Goal: Information Seeking & Learning: Learn about a topic

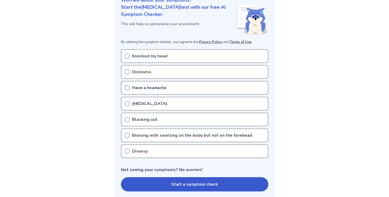
scroll to position [74, 0]
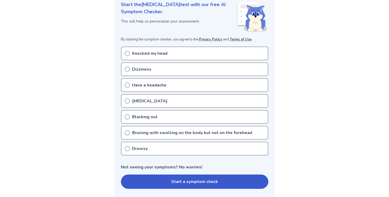
click at [147, 52] on p "Knocked my head" at bounding box center [149, 53] width 35 height 6
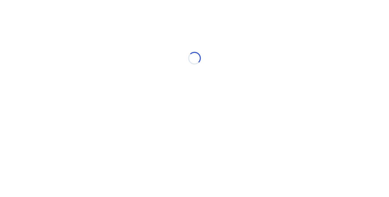
click at [124, 87] on div "Loading..." at bounding box center [194, 58] width 150 height 106
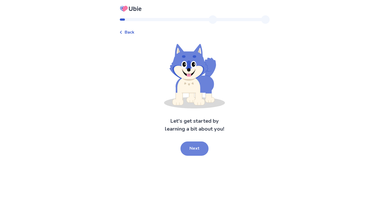
click at [195, 149] on button "Next" at bounding box center [195, 149] width 28 height 14
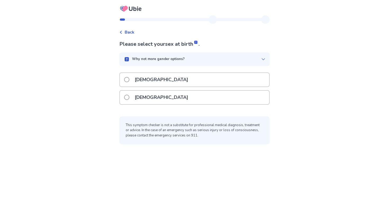
click at [149, 95] on p "[DEMOGRAPHIC_DATA]" at bounding box center [162, 98] width 60 height 14
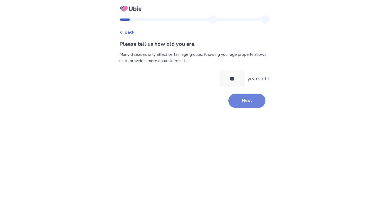
type input "**"
click at [235, 101] on button "Next" at bounding box center [247, 101] width 37 height 14
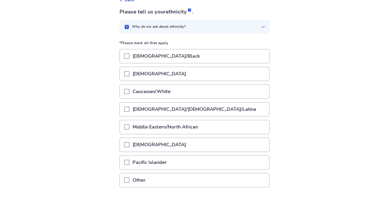
click at [157, 88] on p "Caucasian/White" at bounding box center [151, 92] width 44 height 14
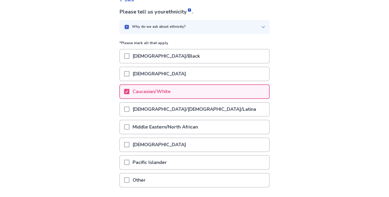
scroll to position [70, 0]
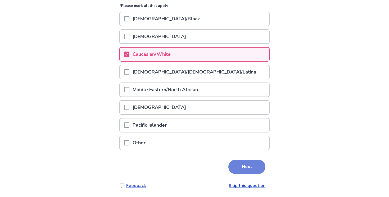
click at [244, 171] on button "Next" at bounding box center [247, 167] width 37 height 14
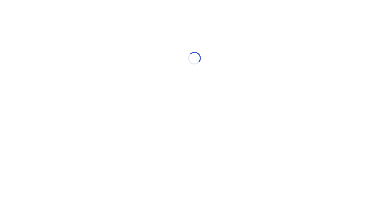
scroll to position [0, 0]
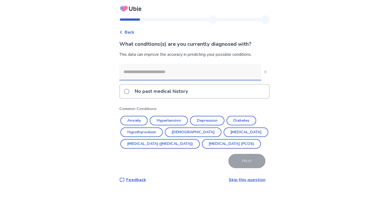
click at [129, 92] on span at bounding box center [126, 91] width 5 height 5
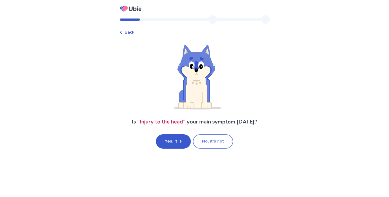
click at [210, 143] on button "No, it's not" at bounding box center [213, 142] width 40 height 14
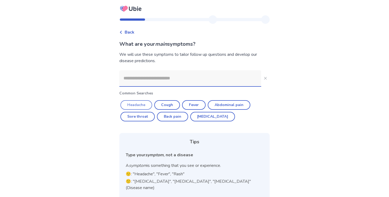
click at [142, 106] on button "Headache" at bounding box center [136, 105] width 32 height 10
type input "********"
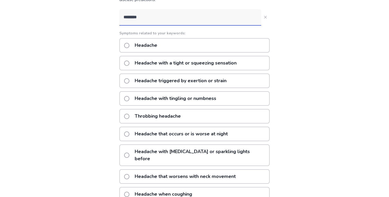
scroll to position [60, 0]
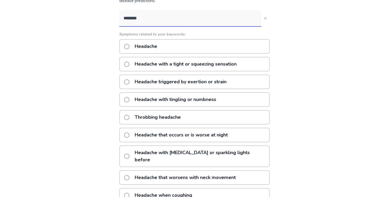
click at [243, 70] on div "Headache with a tight or squeezing sensation" at bounding box center [194, 64] width 150 height 15
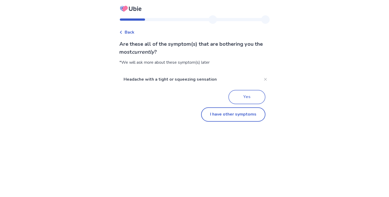
click at [243, 95] on button "Yes" at bounding box center [247, 97] width 37 height 14
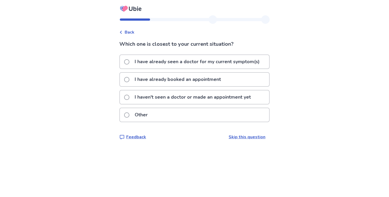
click at [166, 102] on p "I haven't seen a doctor or made an appointment yet" at bounding box center [193, 98] width 123 height 14
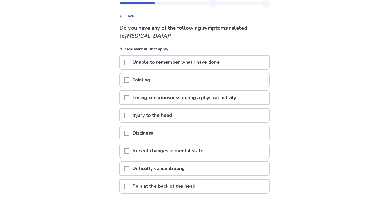
scroll to position [21, 0]
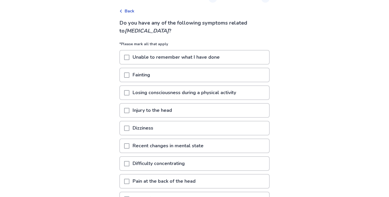
click at [129, 112] on span at bounding box center [126, 110] width 5 height 5
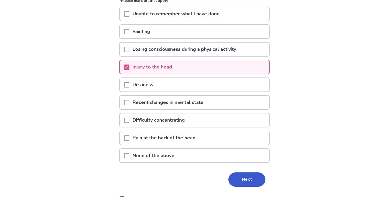
scroll to position [69, 0]
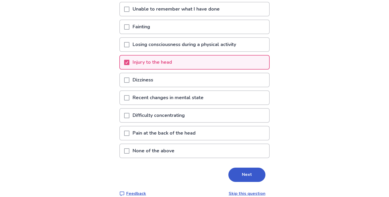
click at [129, 79] on span at bounding box center [126, 80] width 5 height 5
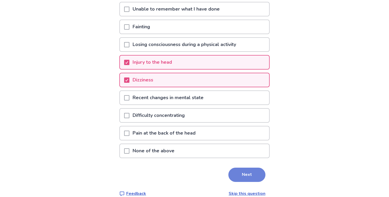
click at [248, 175] on button "Next" at bounding box center [247, 175] width 37 height 14
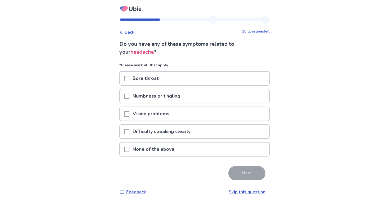
click at [163, 154] on p "None of the above" at bounding box center [153, 150] width 48 height 14
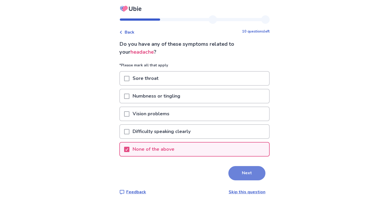
click at [247, 178] on button "Next" at bounding box center [247, 173] width 37 height 14
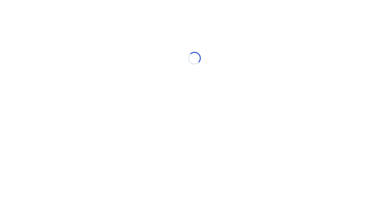
select select "*"
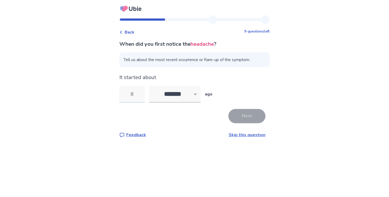
click at [139, 92] on input "tel" at bounding box center [131, 94] width 25 height 17
type input "*"
click at [248, 120] on button "Next" at bounding box center [247, 116] width 37 height 14
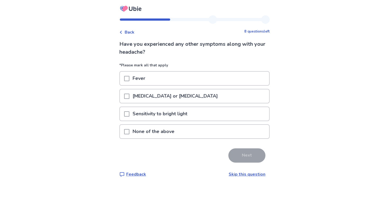
click at [163, 136] on p "None of the above" at bounding box center [153, 132] width 48 height 14
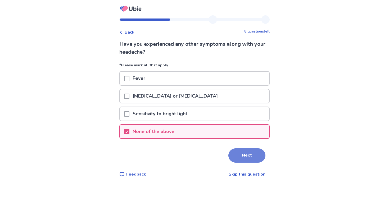
click at [236, 161] on button "Next" at bounding box center [247, 156] width 37 height 14
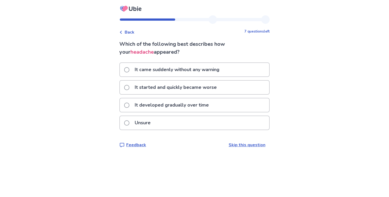
click at [182, 105] on p "It developed gradually over time" at bounding box center [172, 106] width 81 height 14
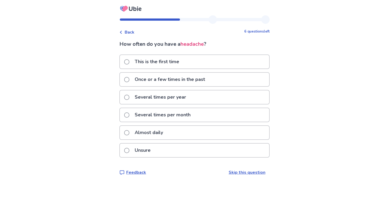
click at [143, 83] on p "Once or a few times in the past" at bounding box center [170, 80] width 77 height 14
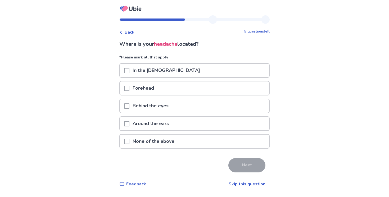
click at [171, 72] on p "In the temples" at bounding box center [166, 71] width 74 height 14
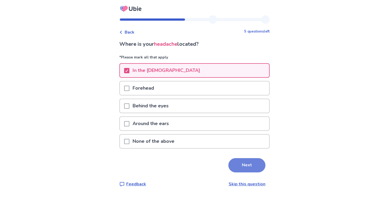
click at [251, 165] on button "Next" at bounding box center [247, 165] width 37 height 14
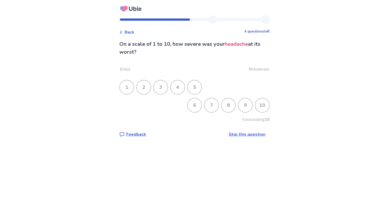
click at [179, 88] on div "4" at bounding box center [178, 88] width 14 height 14
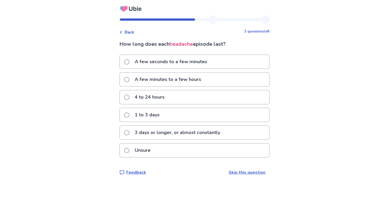
click at [158, 83] on p "A few minutes to a few hours" at bounding box center [168, 80] width 73 height 14
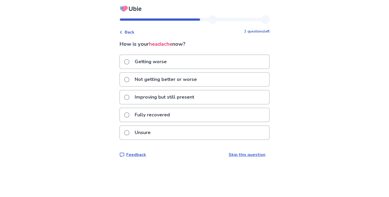
click at [166, 100] on p "Improving but still present" at bounding box center [165, 98] width 66 height 14
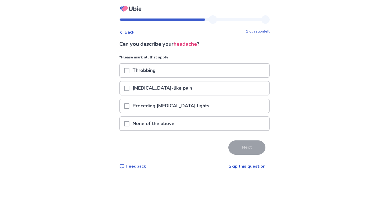
click at [128, 74] on div at bounding box center [126, 71] width 5 height 14
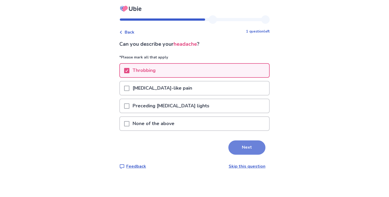
click at [237, 149] on button "Next" at bounding box center [247, 148] width 37 height 14
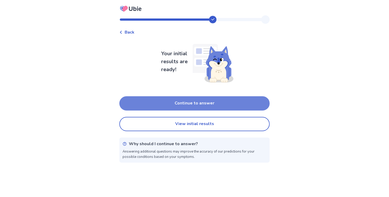
click at [215, 101] on button "Continue to answer" at bounding box center [194, 103] width 150 height 14
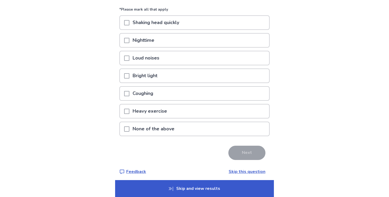
scroll to position [49, 0]
click at [177, 128] on p "None of the above" at bounding box center [153, 129] width 48 height 14
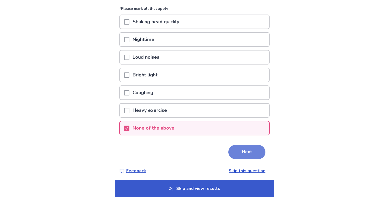
click at [239, 155] on button "Next" at bounding box center [247, 152] width 37 height 14
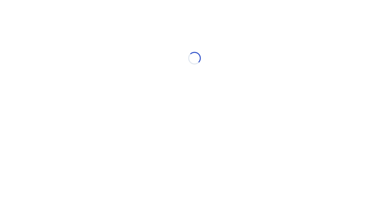
scroll to position [0, 0]
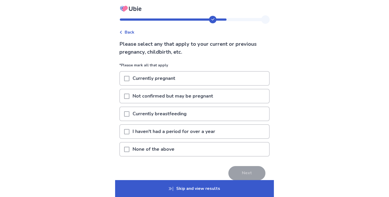
click at [129, 145] on div at bounding box center [126, 150] width 5 height 14
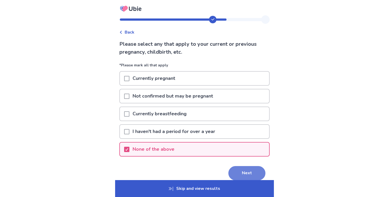
click at [254, 177] on button "Next" at bounding box center [247, 173] width 37 height 14
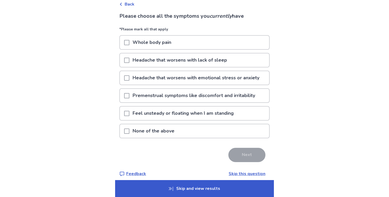
scroll to position [29, 0]
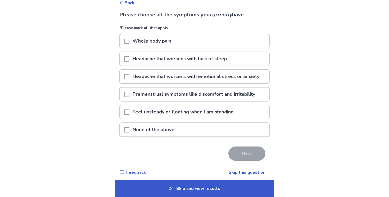
click at [129, 127] on span at bounding box center [126, 129] width 5 height 5
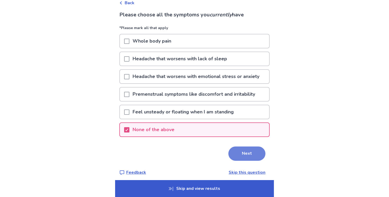
click at [247, 153] on button "Next" at bounding box center [247, 154] width 37 height 14
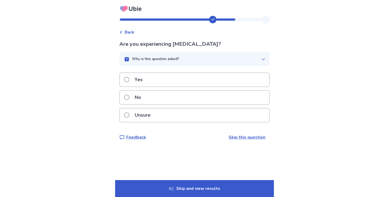
click at [132, 83] on label "Yes" at bounding box center [135, 80] width 22 height 14
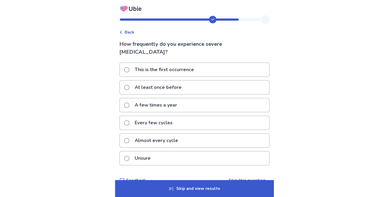
click at [151, 140] on p "Almost every cycle" at bounding box center [157, 141] width 50 height 14
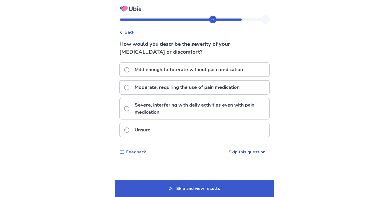
click at [187, 92] on p "Moderate, requiring the use of pain medication" at bounding box center [187, 88] width 111 height 14
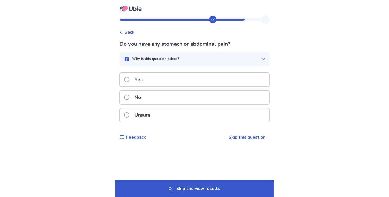
click at [176, 96] on div "No" at bounding box center [194, 98] width 149 height 14
click at [170, 99] on div "No" at bounding box center [194, 98] width 149 height 14
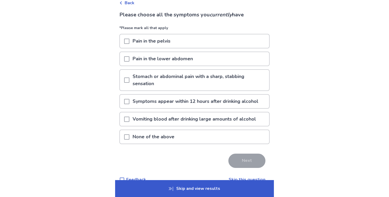
scroll to position [41, 0]
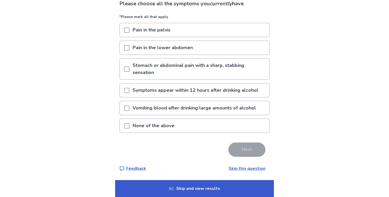
click at [248, 167] on link "Skip this question" at bounding box center [247, 169] width 37 height 6
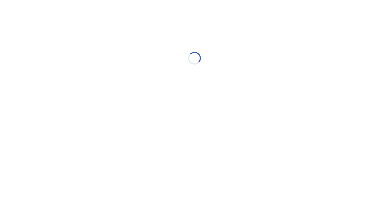
scroll to position [0, 0]
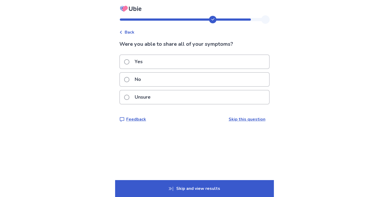
click at [129, 61] on span at bounding box center [126, 61] width 5 height 5
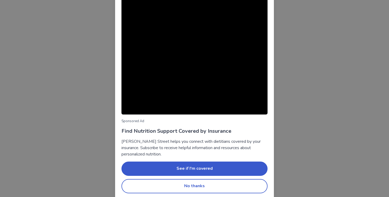
scroll to position [23, 0]
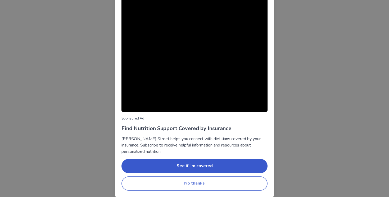
click at [169, 181] on button "No thanks" at bounding box center [195, 184] width 146 height 14
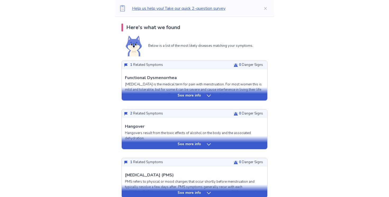
scroll to position [127, 0]
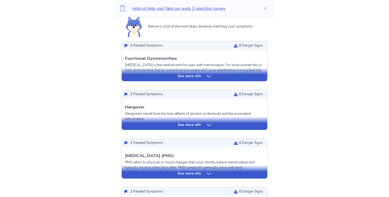
click at [198, 124] on p "See more info" at bounding box center [189, 125] width 23 height 5
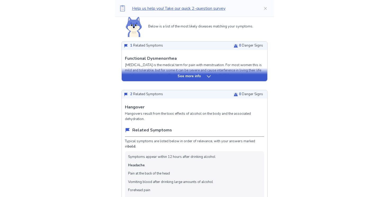
click at [201, 79] on div "See more info" at bounding box center [195, 76] width 146 height 5
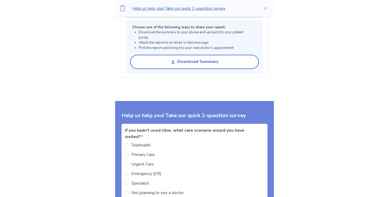
scroll to position [1137, 0]
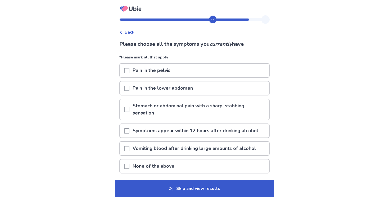
click at [133, 31] on span "Back" at bounding box center [130, 32] width 10 height 6
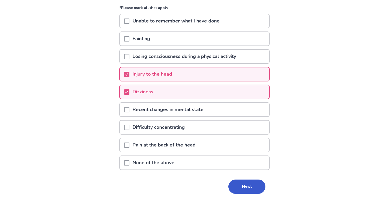
scroll to position [78, 0]
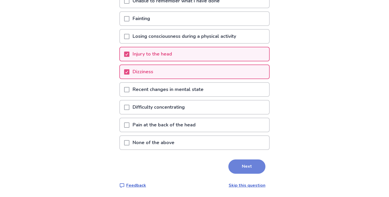
click at [248, 168] on button "Next" at bounding box center [247, 167] width 37 height 14
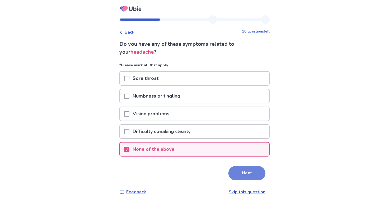
click at [247, 175] on button "Next" at bounding box center [247, 173] width 37 height 14
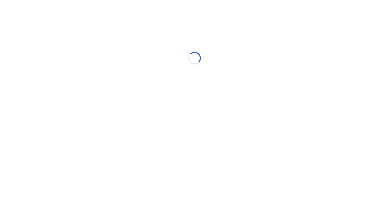
select select "*"
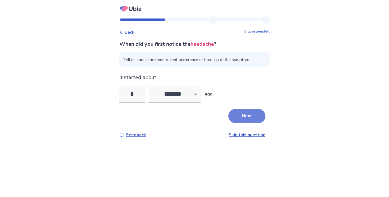
click at [249, 121] on button "Next" at bounding box center [247, 116] width 37 height 14
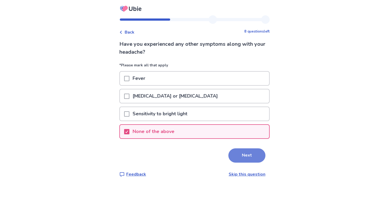
click at [243, 156] on button "Next" at bounding box center [247, 156] width 37 height 14
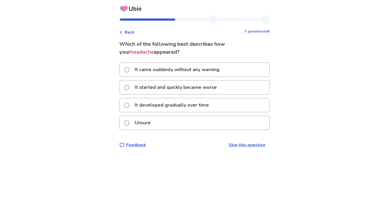
click at [179, 110] on p "It developed gradually over time" at bounding box center [172, 106] width 81 height 14
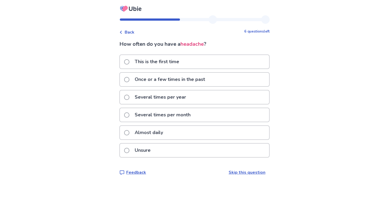
click at [153, 87] on div "Once or a few times in the past" at bounding box center [194, 79] width 150 height 15
click at [144, 77] on p "Once or a few times in the past" at bounding box center [170, 80] width 77 height 14
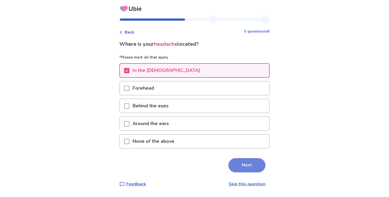
click at [248, 160] on button "Next" at bounding box center [247, 165] width 37 height 14
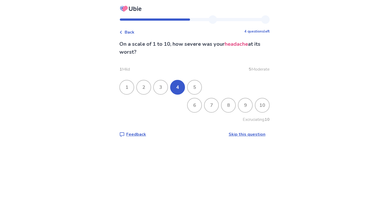
click at [181, 91] on div "4" at bounding box center [178, 88] width 14 height 14
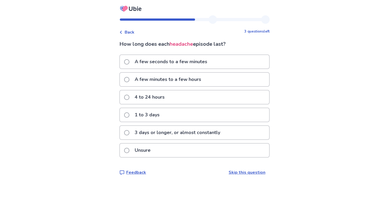
click at [157, 96] on p "4 to 24 hours" at bounding box center [150, 98] width 36 height 14
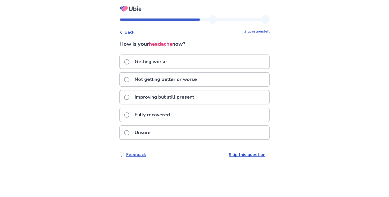
click at [180, 100] on p "Improving but still present" at bounding box center [165, 98] width 66 height 14
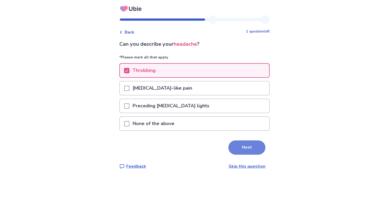
click at [244, 154] on button "Next" at bounding box center [247, 148] width 37 height 14
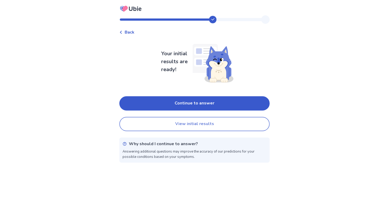
click at [208, 126] on button "View initial results" at bounding box center [194, 124] width 150 height 14
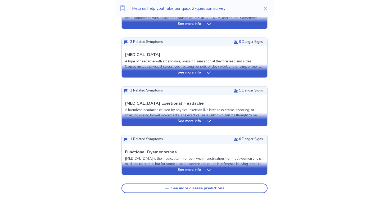
scroll to position [178, 0]
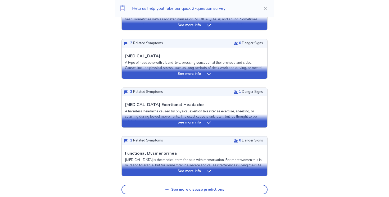
click at [185, 73] on p "See more info" at bounding box center [189, 74] width 23 height 5
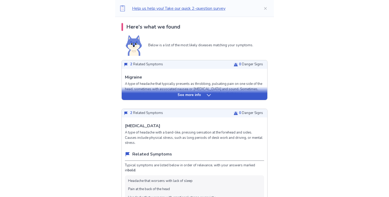
scroll to position [108, 0]
click at [178, 95] on p "See more info" at bounding box center [189, 95] width 23 height 5
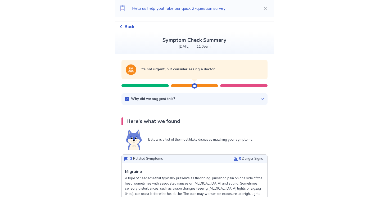
scroll to position [0, 0]
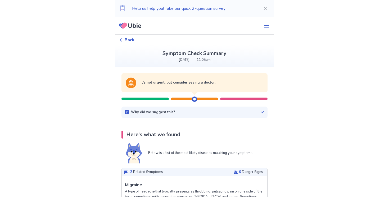
drag, startPoint x: 195, startPoint y: 99, endPoint x: 214, endPoint y: 101, distance: 18.7
click at [214, 101] on div "It's not urgent, but consider seeing a doctor." at bounding box center [195, 87] width 146 height 29
click at [225, 113] on div "Why did we suggest this?" at bounding box center [195, 112] width 140 height 5
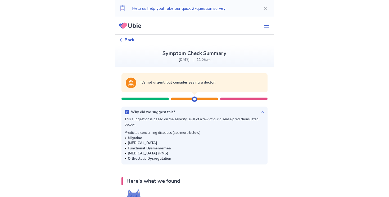
drag, startPoint x: 181, startPoint y: 157, endPoint x: 185, endPoint y: 131, distance: 26.5
click at [185, 131] on div "Predicted concerning diseases (see more below) Migraine Tension Headache Functi…" at bounding box center [163, 146] width 76 height 31
